Goal: Information Seeking & Learning: Find specific page/section

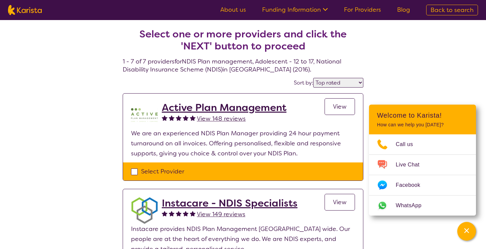
select select "by_score"
select select "NDIS Plan management"
select select "AS"
select select "NDIS"
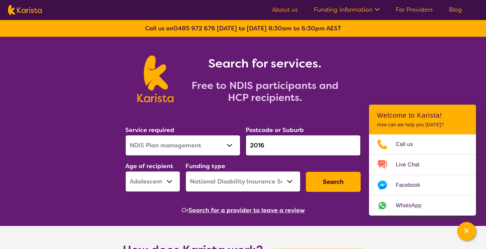
select select "CH"
click at [338, 183] on button "Search" at bounding box center [333, 182] width 55 height 20
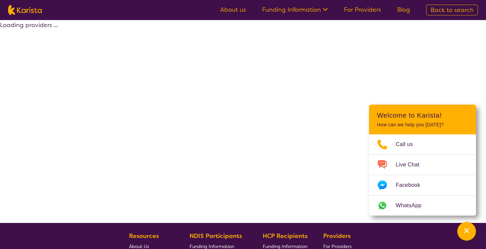
select select "by_score"
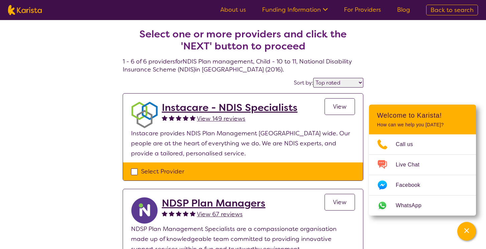
select select "NDIS Plan management"
select select "CH"
select select "NDIS"
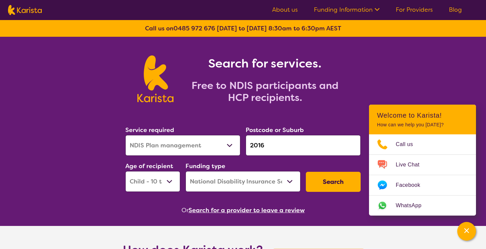
select select "AS"
click at [320, 182] on button "Search" at bounding box center [333, 182] width 55 height 20
select select "by_score"
